Goal: Find specific page/section: Find specific page/section

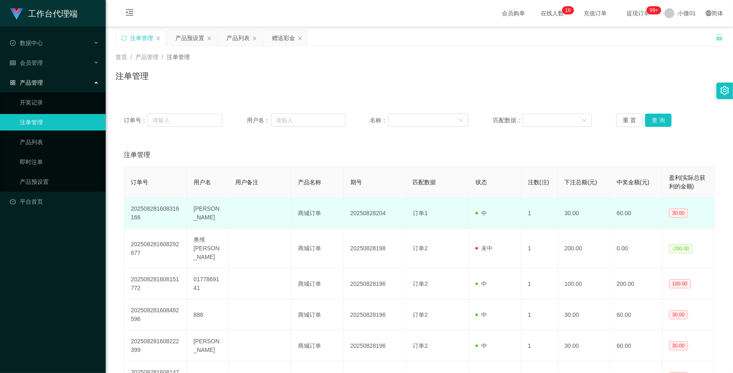
click at [154, 205] on td "202508281608316166" at bounding box center [155, 213] width 63 height 31
copy td "202508281608316166"
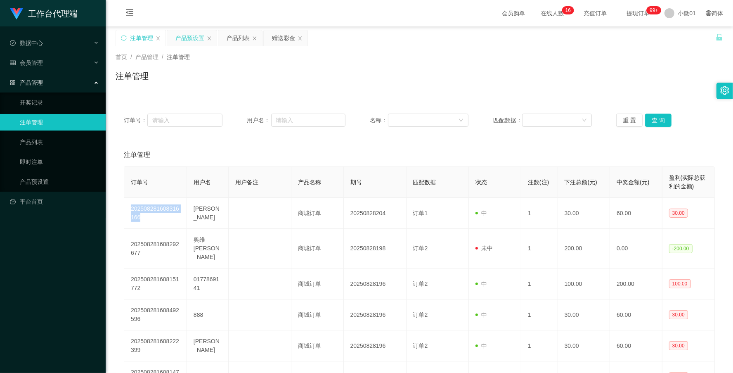
click at [185, 38] on div "产品预设置" at bounding box center [189, 38] width 29 height 16
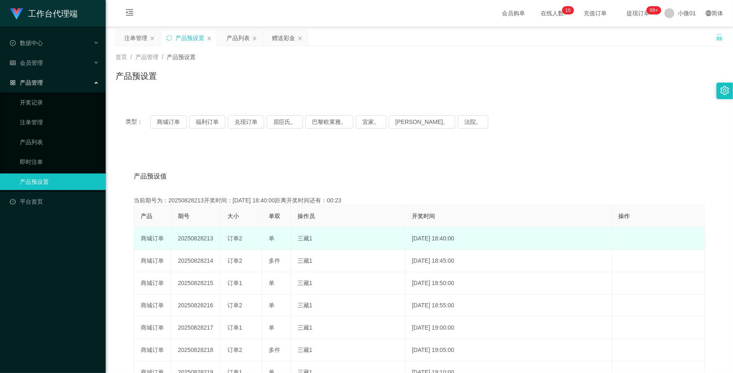
click at [191, 236] on td "20250828213" at bounding box center [196, 238] width 50 height 22
copy td "20250828213"
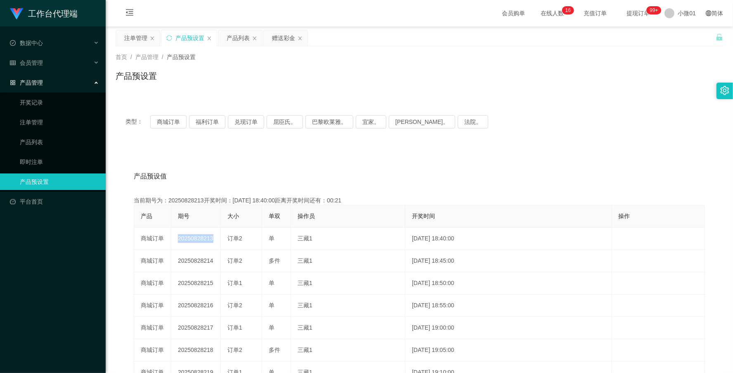
drag, startPoint x: 449, startPoint y: 139, endPoint x: 435, endPoint y: 145, distance: 14.8
click at [449, 139] on div "类型： 商城订单 福利订单 兑现订单 屈臣氏。 巴黎欧莱雅。 宜家。 [PERSON_NAME]。 法院。 产品预设值 添加期号 当前期号为：20250828…" at bounding box center [419, 295] width 607 height 381
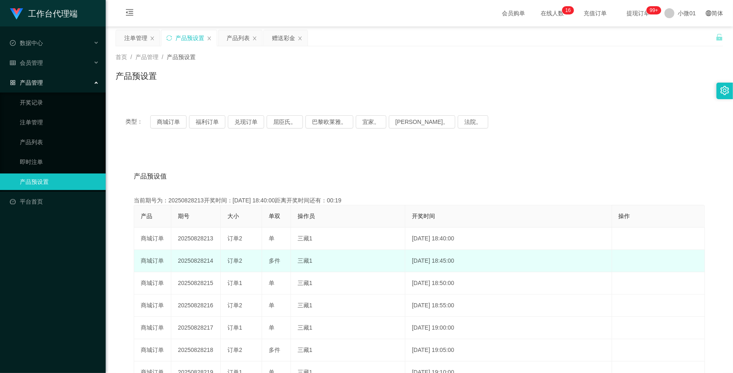
click at [193, 256] on td "20250828214" at bounding box center [196, 261] width 50 height 22
copy td "20250828214"
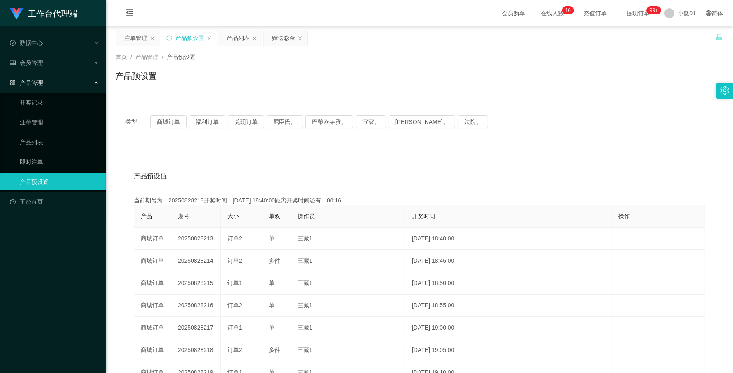
click at [525, 163] on div "产品预设值 添加期号 当前期号为：20250828213开奖时间：[DATE] 18:40:00距离开奖时间还有：00:16 产品 期号 大小 单双 操作员 …" at bounding box center [419, 317] width 607 height 340
